Goal: Navigation & Orientation: Find specific page/section

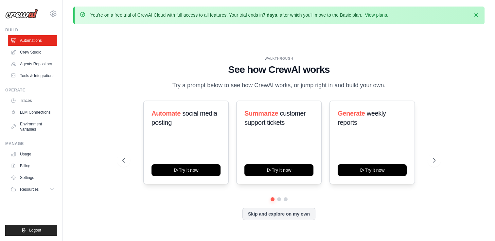
scroll to position [13, 0]
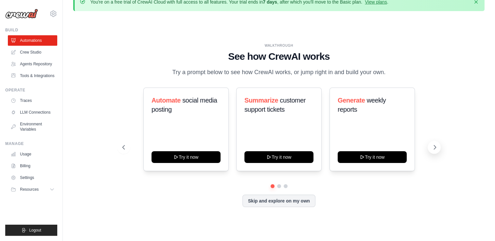
click at [439, 149] on button at bounding box center [434, 147] width 13 height 13
click at [55, 10] on icon at bounding box center [53, 14] width 8 height 8
click at [35, 54] on link "Crew Studio" at bounding box center [33, 52] width 49 height 10
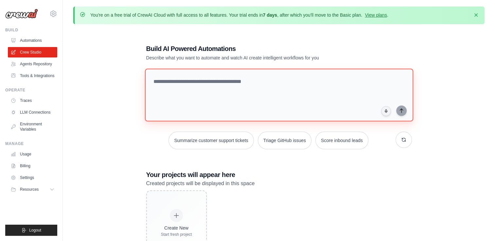
click at [242, 86] on textarea at bounding box center [279, 95] width 268 height 53
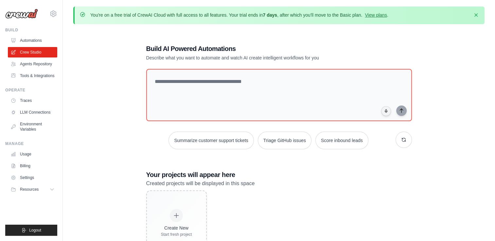
click at [33, 16] on img at bounding box center [21, 14] width 33 height 10
click at [39, 62] on link "Agents Repository" at bounding box center [33, 64] width 49 height 10
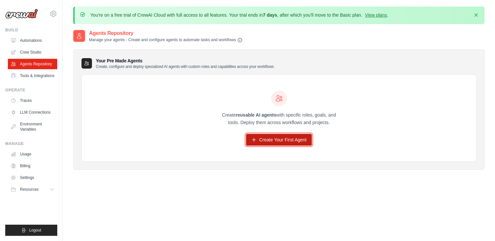
click at [274, 144] on link "Create Your First Agent" at bounding box center [279, 140] width 66 height 12
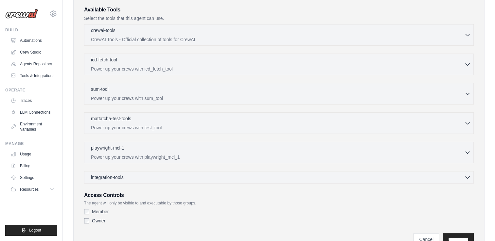
scroll to position [210, 0]
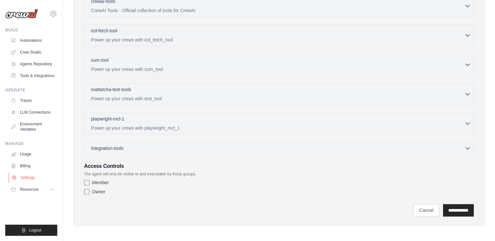
click at [24, 181] on link "Settings" at bounding box center [33, 178] width 49 height 10
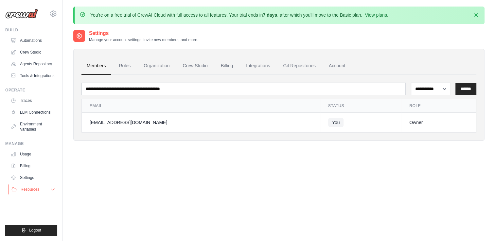
click at [23, 187] on span "Resources" at bounding box center [30, 189] width 19 height 5
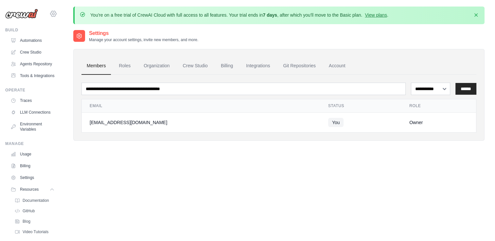
click at [50, 12] on icon at bounding box center [53, 14] width 6 height 6
